Goal: Task Accomplishment & Management: Complete application form

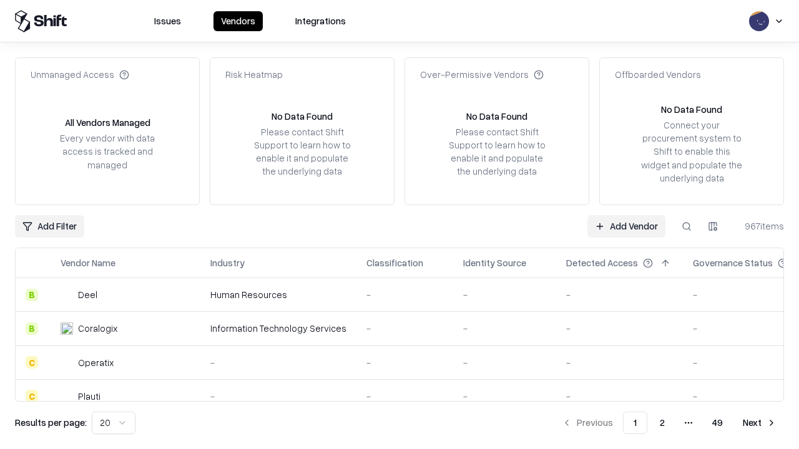
click at [626, 226] on link "Add Vendor" at bounding box center [626, 226] width 78 height 22
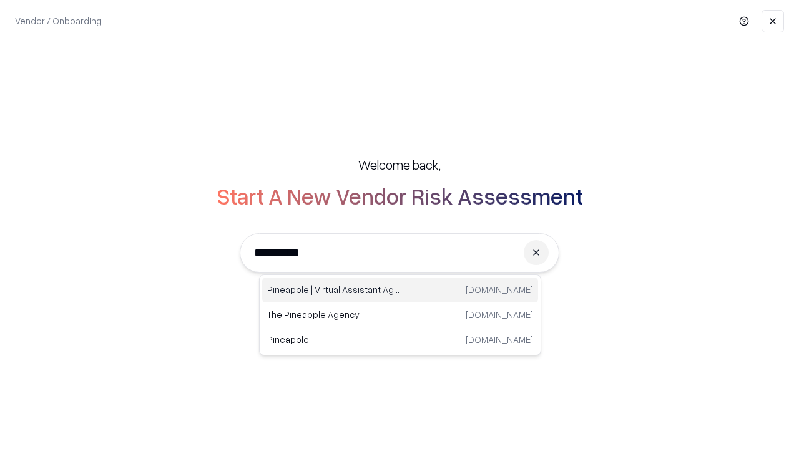
click at [400, 290] on div "Pineapple | Virtual Assistant Agency [DOMAIN_NAME]" at bounding box center [400, 290] width 276 height 25
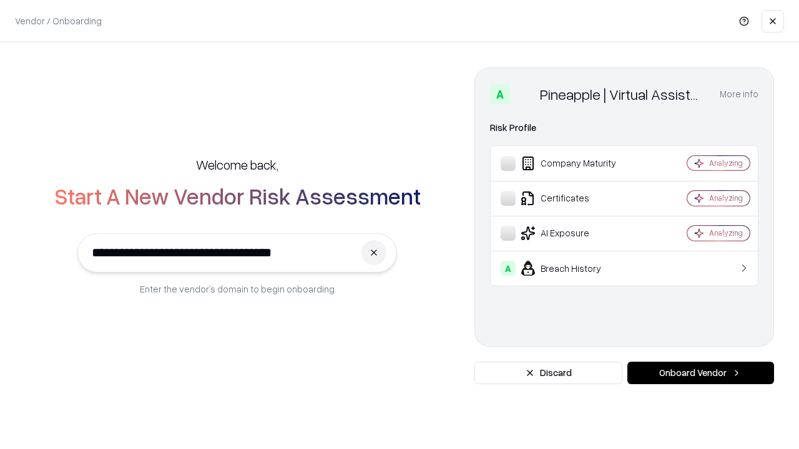
type input "**********"
click at [700, 373] on button "Onboard Vendor" at bounding box center [700, 373] width 147 height 22
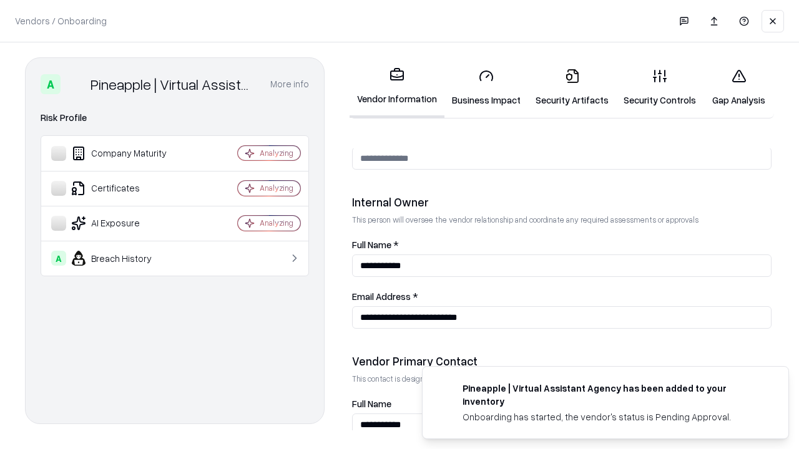
scroll to position [646, 0]
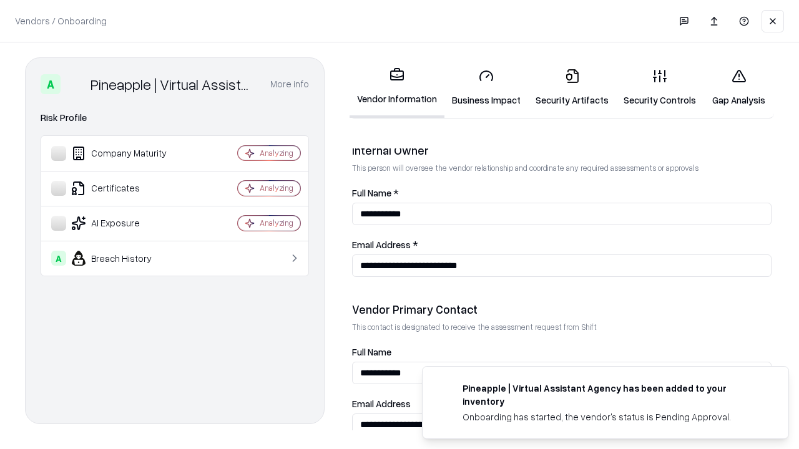
click at [486, 87] on link "Business Impact" at bounding box center [486, 88] width 84 height 58
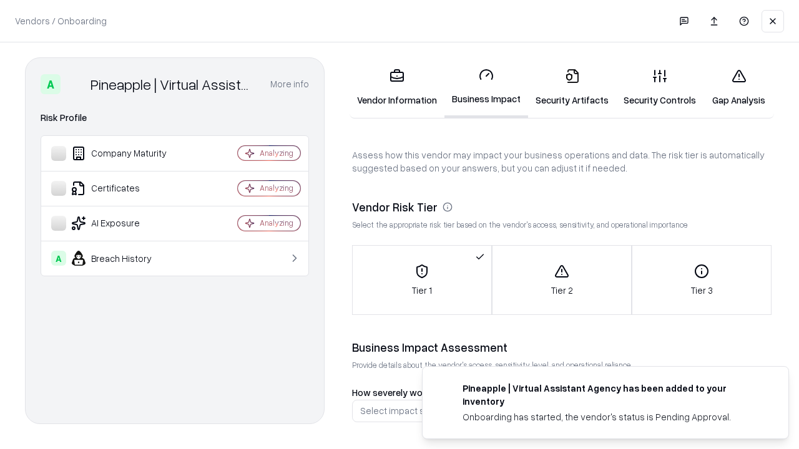
click at [738, 87] on link "Gap Analysis" at bounding box center [738, 88] width 71 height 58
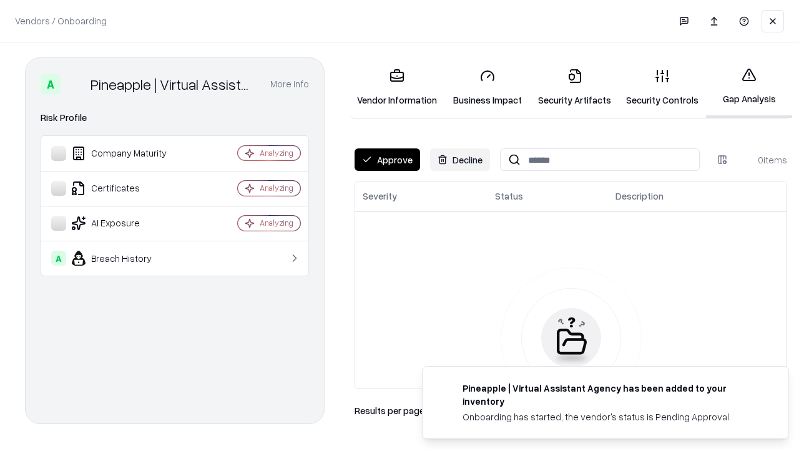
click at [387, 160] on button "Approve" at bounding box center [387, 159] width 66 height 22
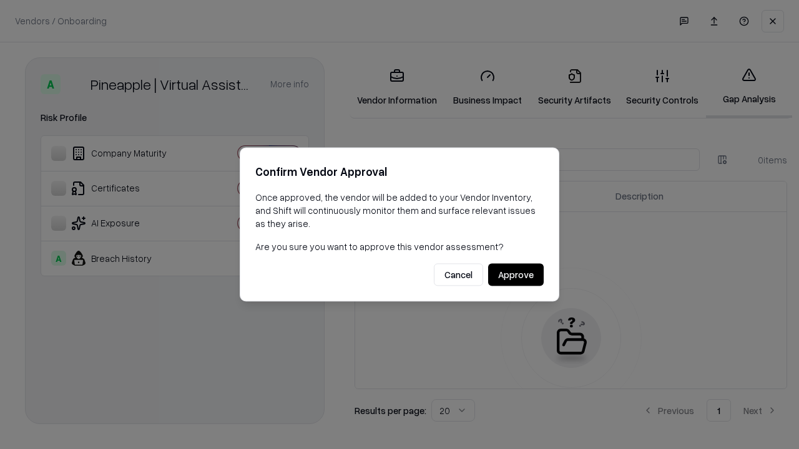
click at [515, 275] on button "Approve" at bounding box center [516, 275] width 56 height 22
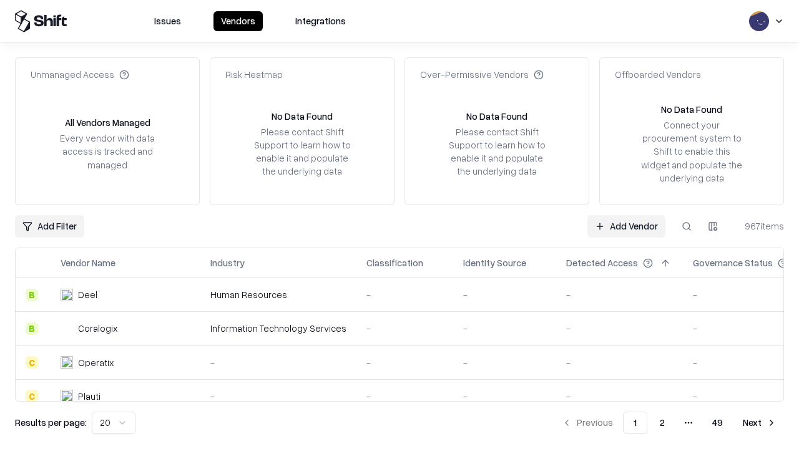
type input "**********"
click at [626, 226] on link "Add Vendor" at bounding box center [626, 226] width 78 height 22
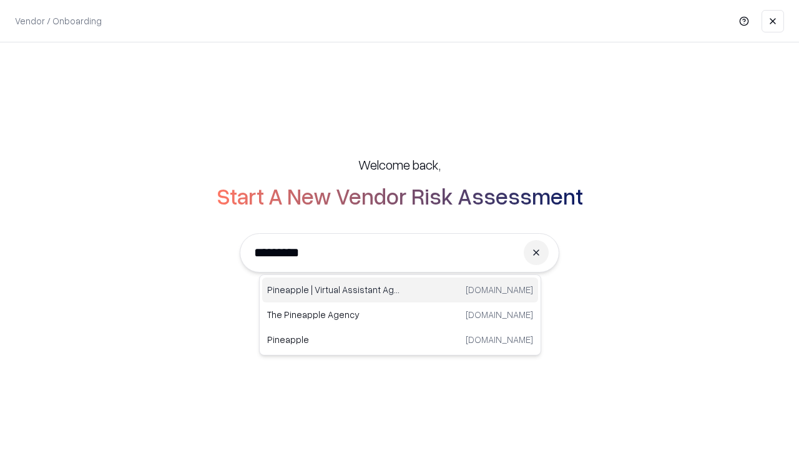
click at [400, 290] on div "Pineapple | Virtual Assistant Agency [DOMAIN_NAME]" at bounding box center [400, 290] width 276 height 25
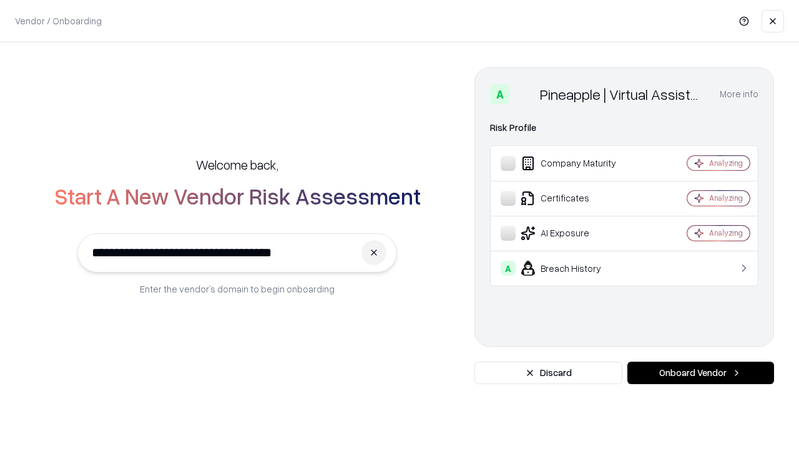
type input "**********"
click at [700, 373] on button "Onboard Vendor" at bounding box center [700, 373] width 147 height 22
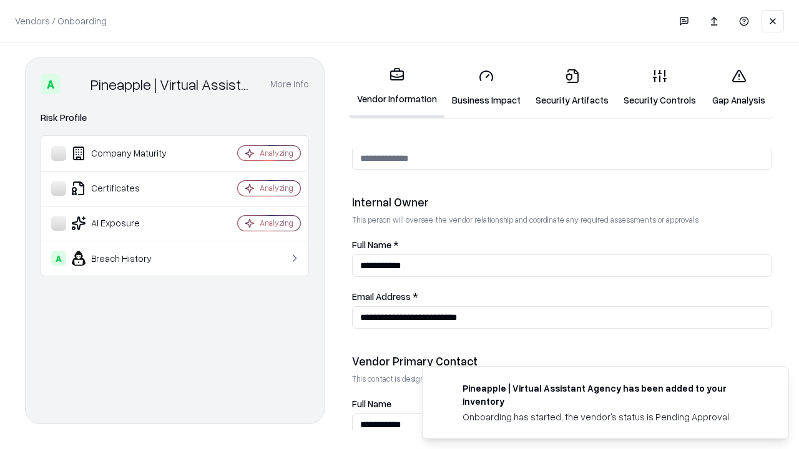
scroll to position [646, 0]
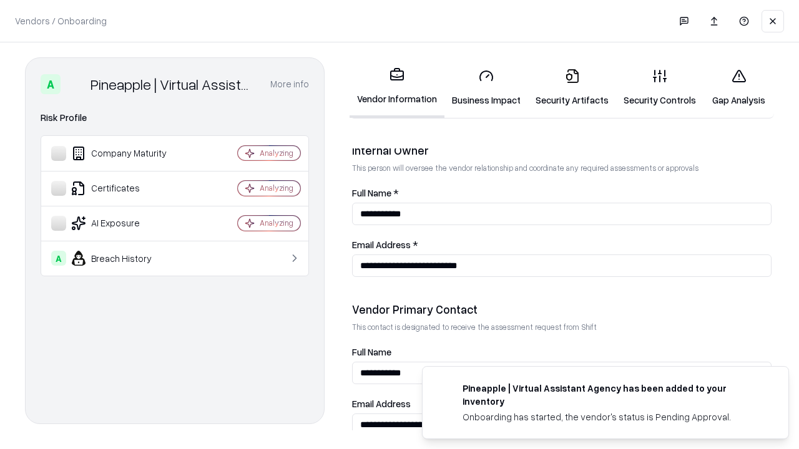
click at [738, 87] on link "Gap Analysis" at bounding box center [738, 88] width 71 height 58
